Goal: Find specific page/section: Find specific page/section

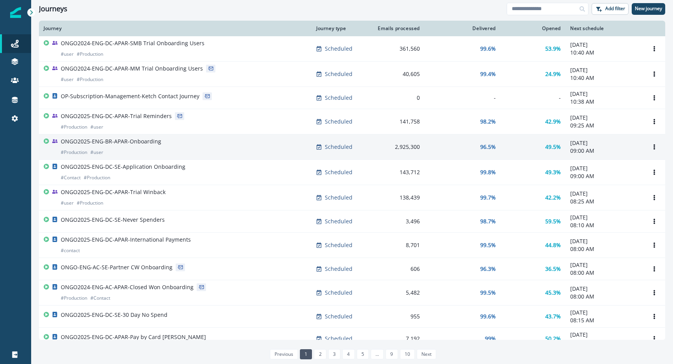
click at [140, 143] on p "ONGO2025-ENG-BR-APAR-Onboarding" at bounding box center [111, 141] width 100 height 8
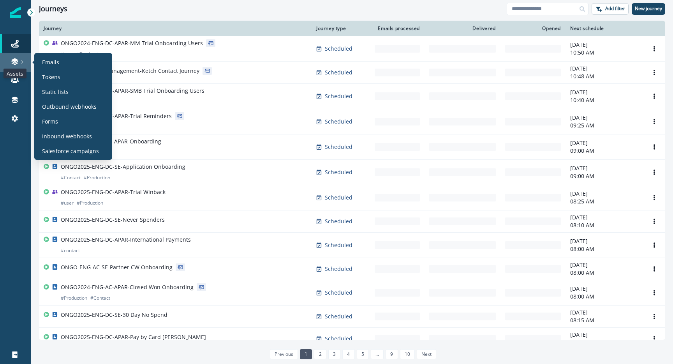
click at [15, 65] on icon at bounding box center [14, 64] width 7 height 2
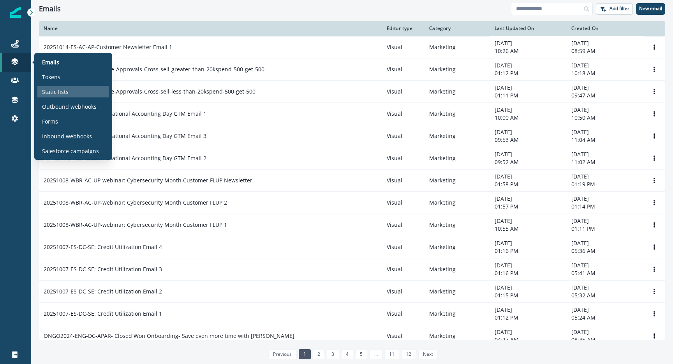
click at [58, 96] on div "Static lists" at bounding box center [73, 92] width 72 height 12
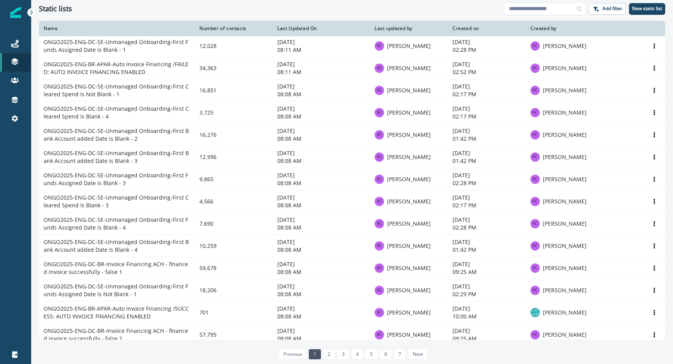
scroll to position [164, 0]
